Goal: Transaction & Acquisition: Purchase product/service

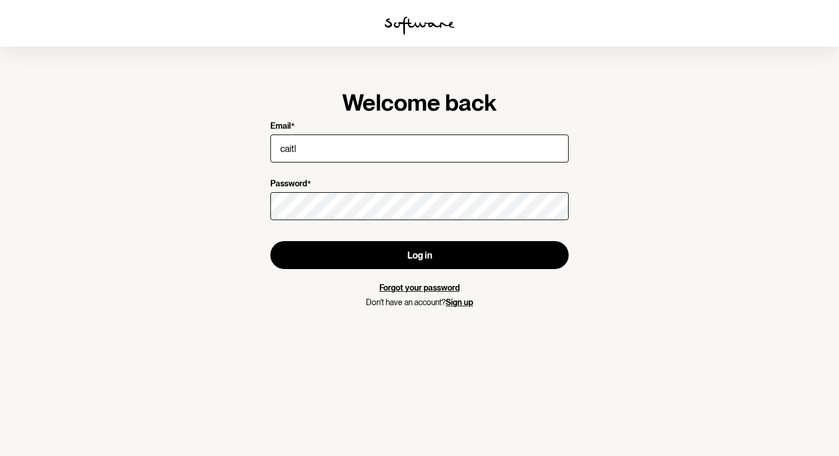
type input "[PERSON_NAME][EMAIL_ADDRESS][DOMAIN_NAME]"
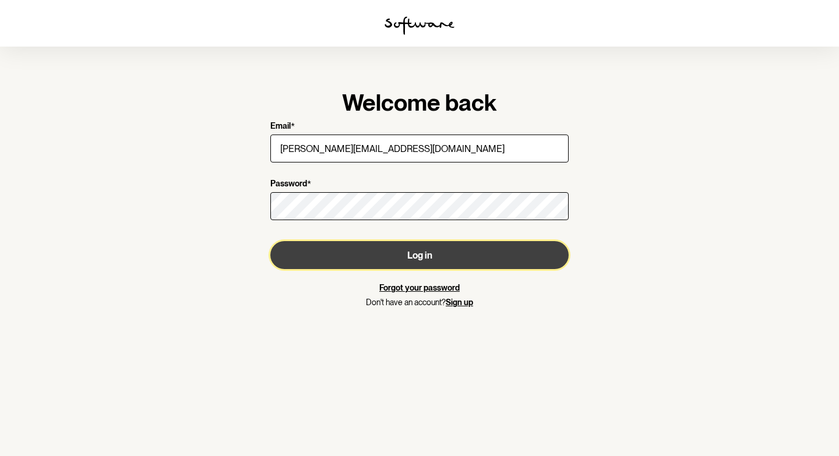
click at [362, 249] on button "Log in" at bounding box center [419, 255] width 298 height 28
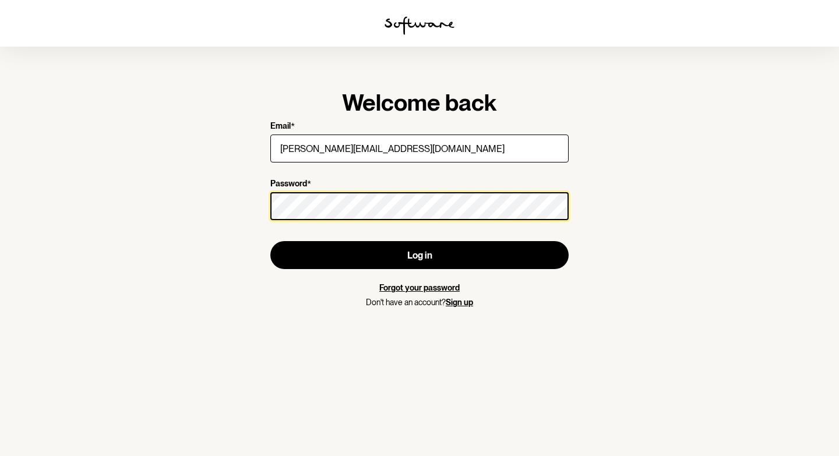
click at [270, 241] on button "Log in" at bounding box center [419, 255] width 298 height 28
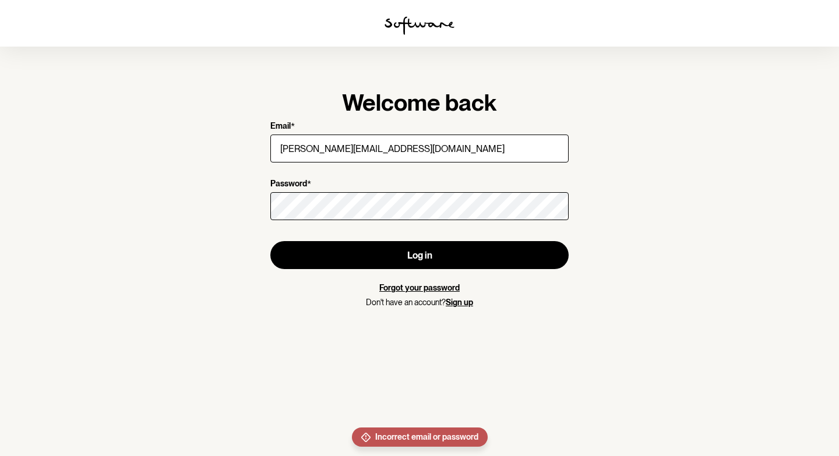
click at [411, 288] on link "Forgot your password" at bounding box center [419, 287] width 80 height 9
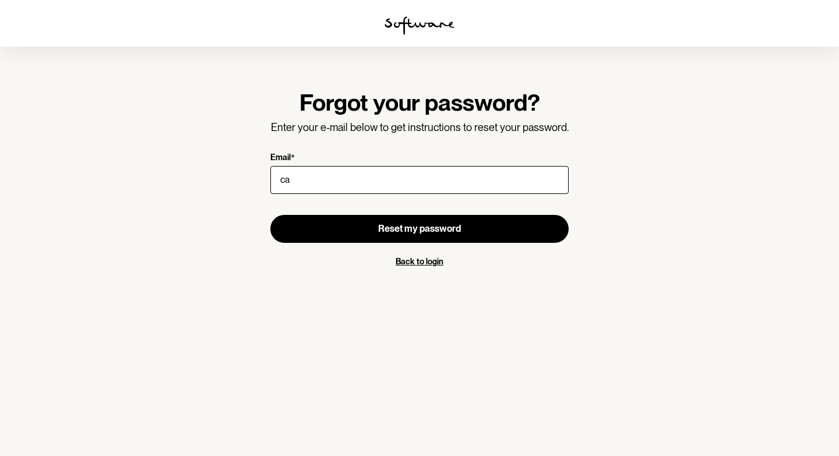
type input "[PERSON_NAME][EMAIL_ADDRESS][DOMAIN_NAME]"
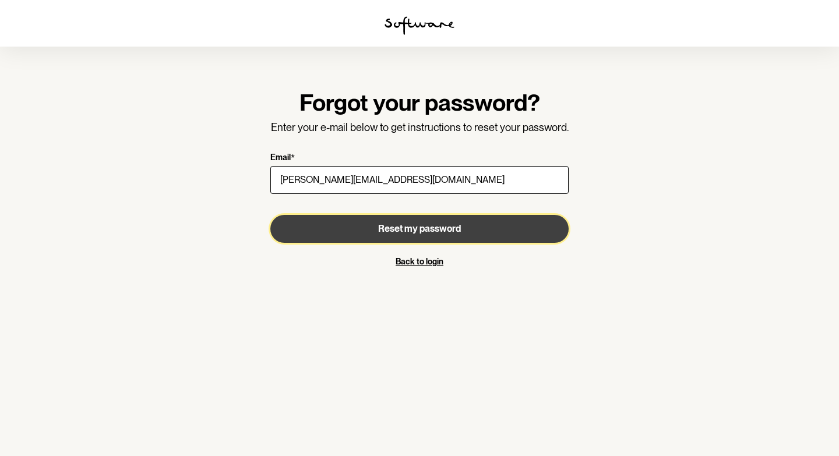
click at [368, 231] on button "Reset my password" at bounding box center [419, 229] width 298 height 28
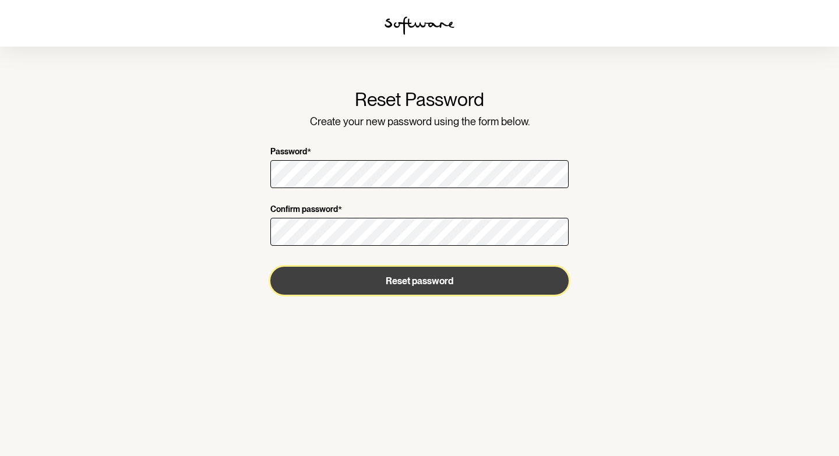
click at [482, 289] on button "Reset password" at bounding box center [419, 281] width 298 height 28
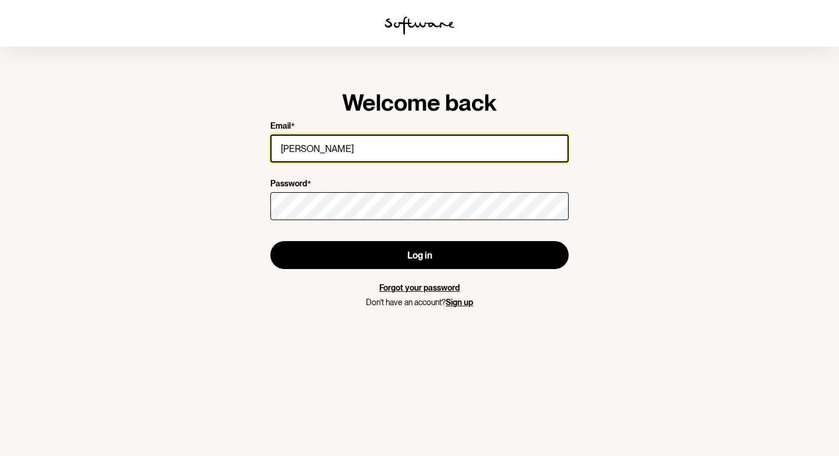
type input "[PERSON_NAME][EMAIL_ADDRESS][DOMAIN_NAME]"
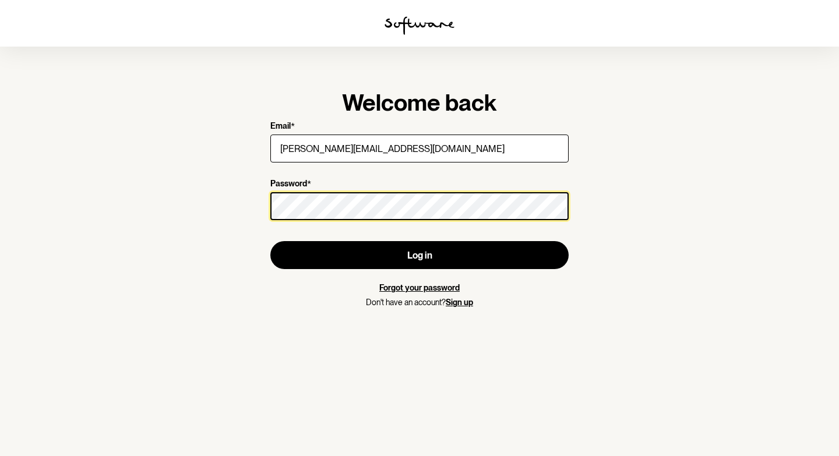
click at [270, 241] on button "Log in" at bounding box center [419, 255] width 298 height 28
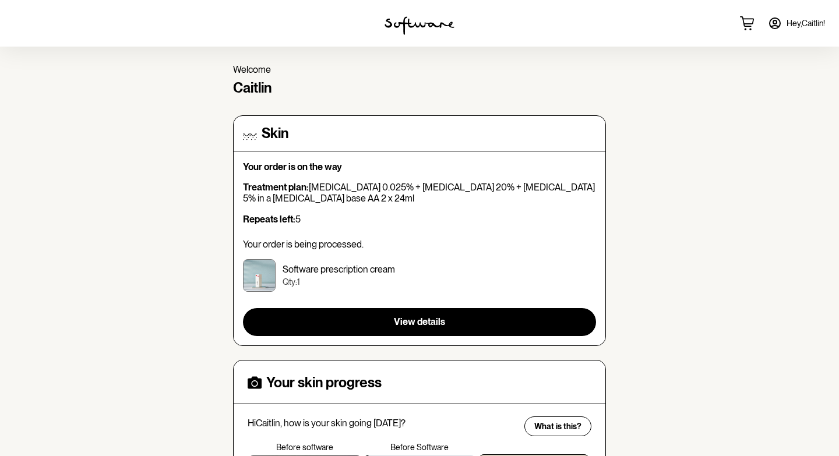
scroll to position [38, 0]
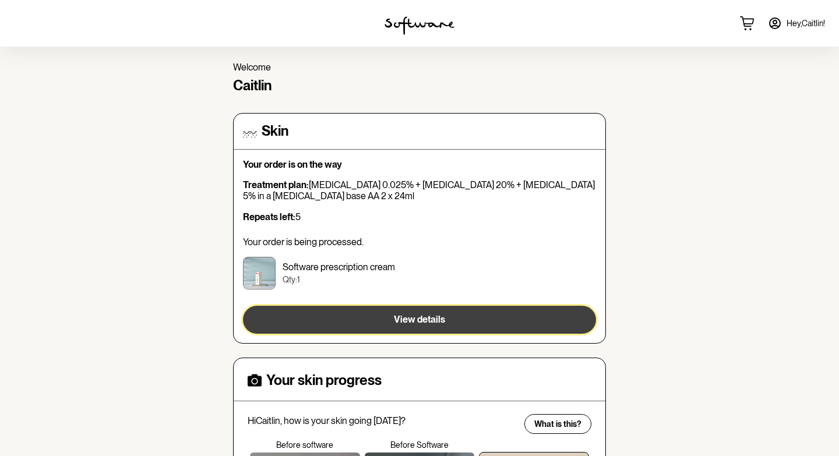
click at [347, 327] on button "View details" at bounding box center [419, 320] width 353 height 28
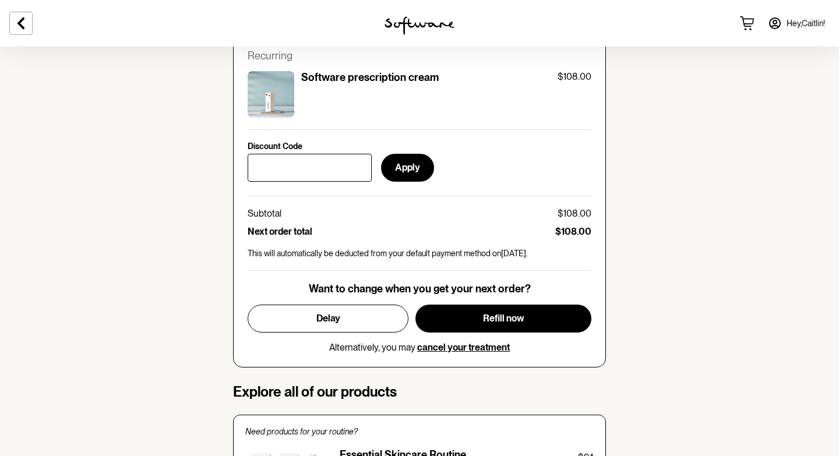
scroll to position [548, 0]
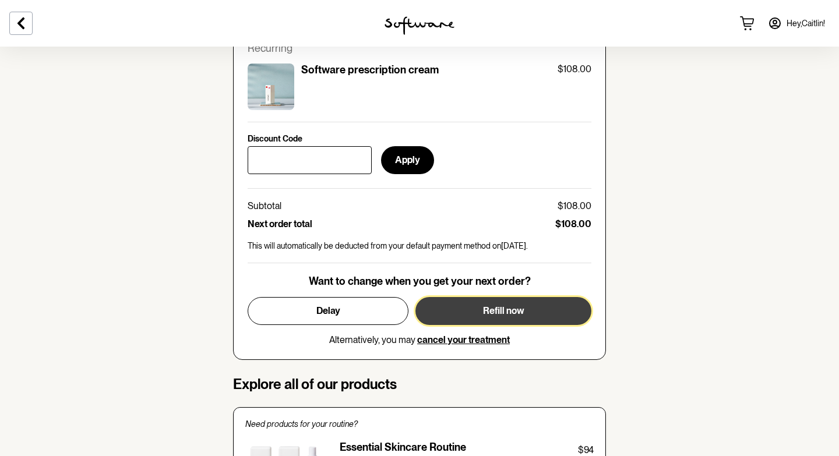
click at [555, 312] on button "Refill now" at bounding box center [503, 311] width 176 height 28
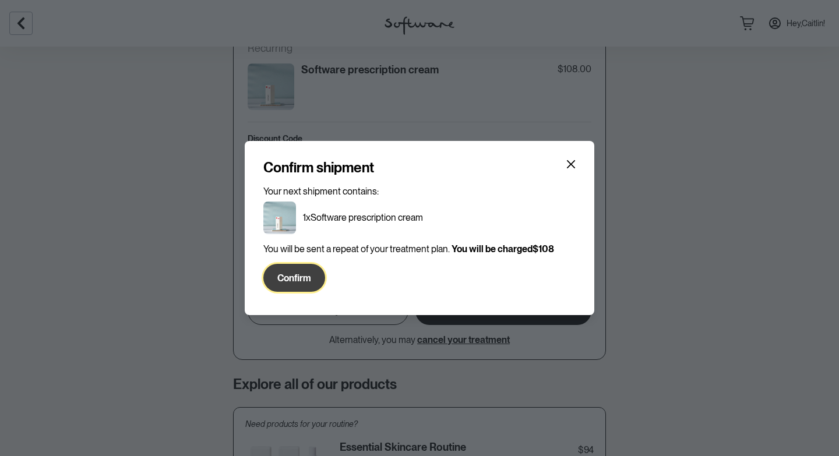
click at [290, 274] on span "Confirm" at bounding box center [294, 278] width 34 height 11
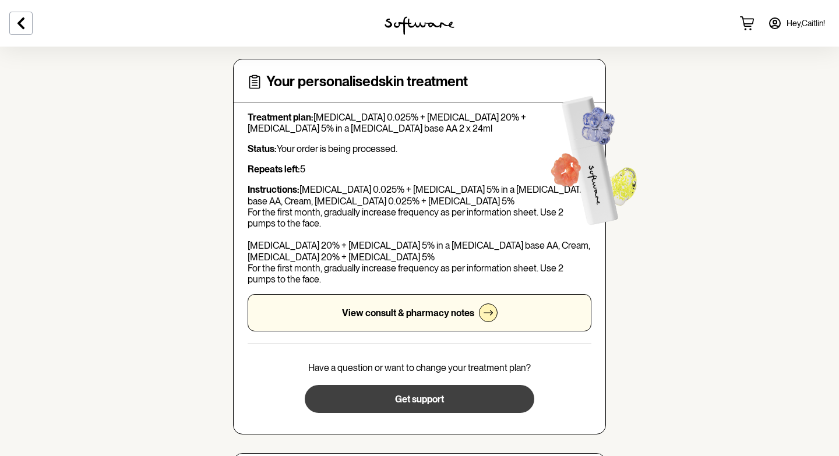
scroll to position [48, 0]
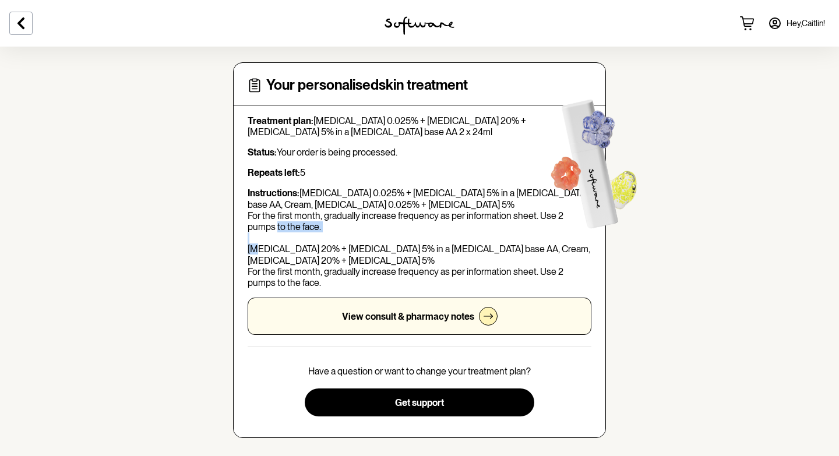
drag, startPoint x: 248, startPoint y: 249, endPoint x: 318, endPoint y: 247, distance: 69.4
click at [318, 247] on p "Instructions: Tretinoin 0.025% + Niacinamide 5% in a Hyaluronic Acid base AA, C…" at bounding box center [420, 238] width 344 height 101
copy p "Azelaic Acid 20%"
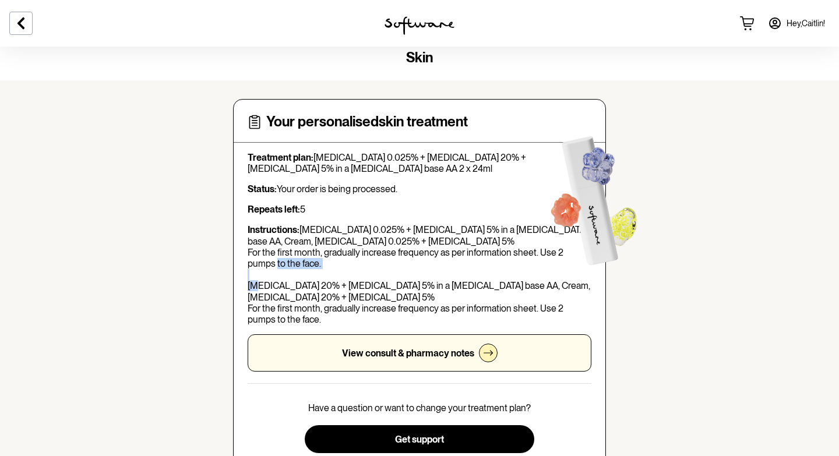
scroll to position [10, 0]
